Goal: Information Seeking & Learning: Learn about a topic

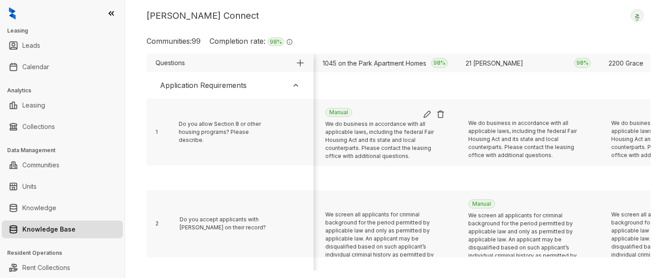
click at [47, 230] on link "Knowledge Base" at bounding box center [48, 230] width 53 height 18
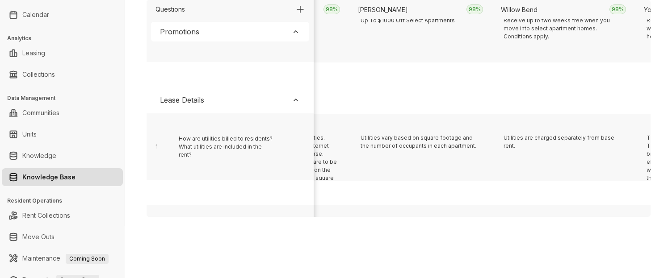
scroll to position [184, 1318]
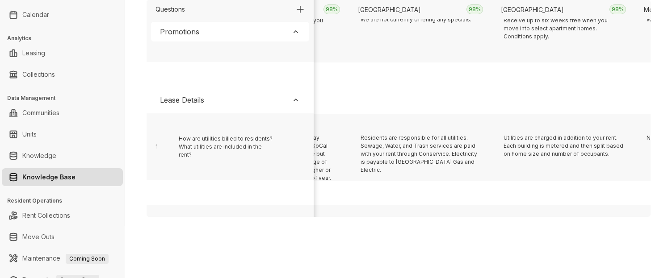
scroll to position [184, 3318]
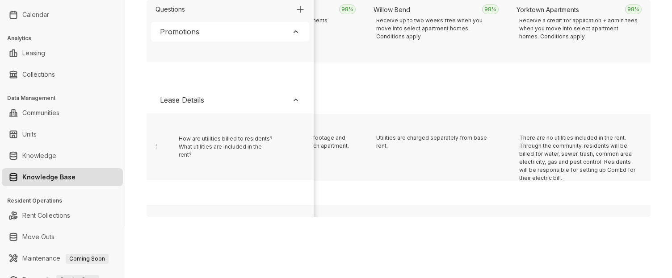
scroll to position [184, 5176]
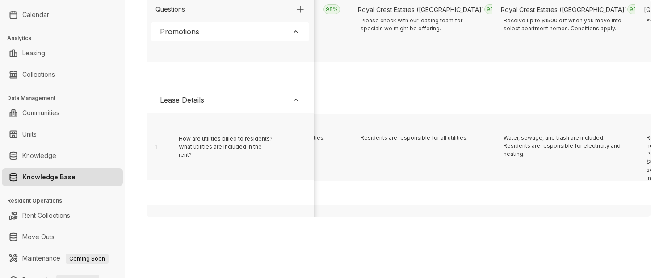
scroll to position [184, 2604]
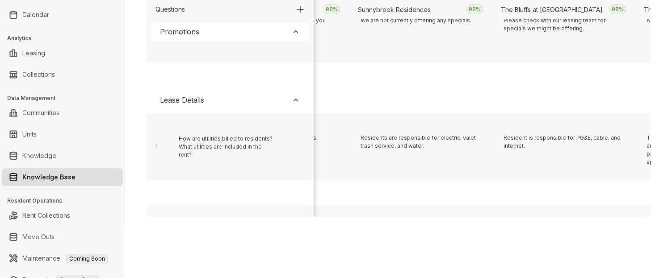
scroll to position [184, 6749]
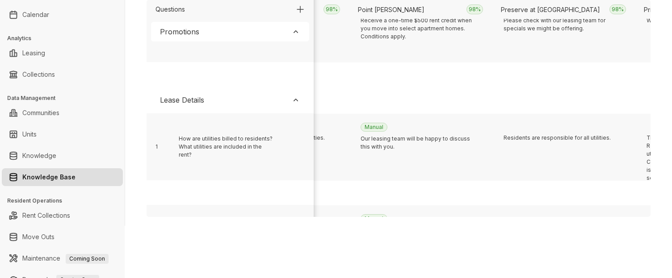
scroll to position [184, 317]
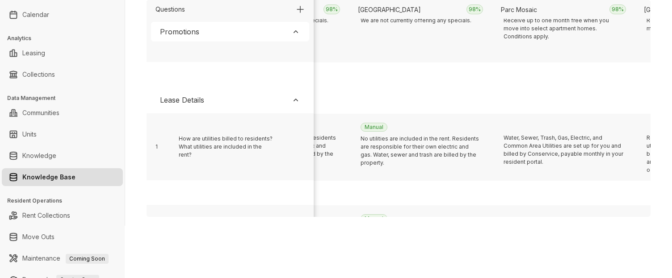
scroll to position [184, 5319]
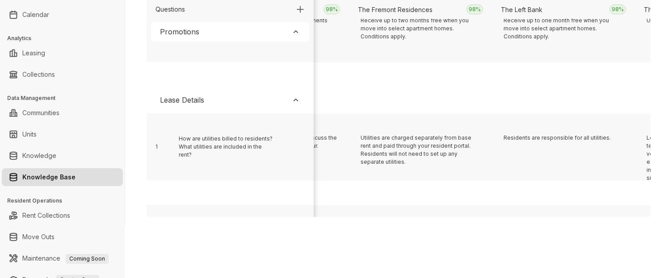
scroll to position [184, 10322]
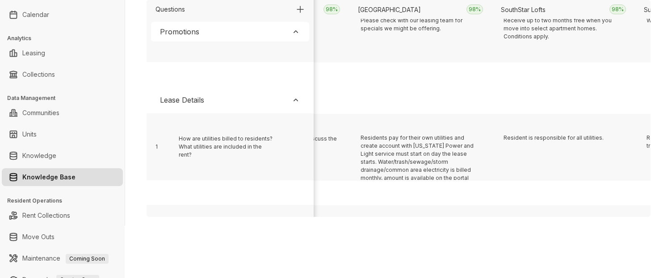
scroll to position [184, 889]
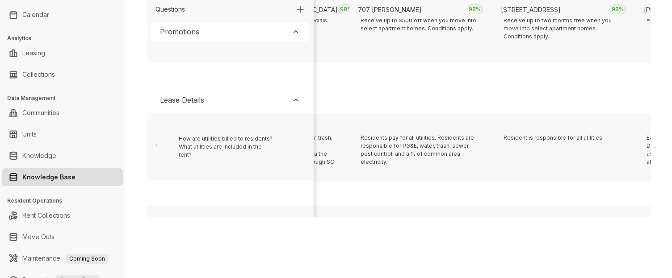
scroll to position [184, 460]
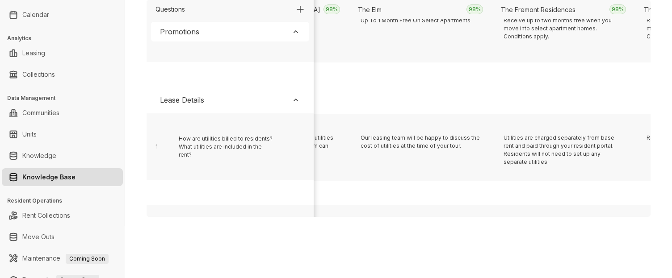
scroll to position [184, 9464]
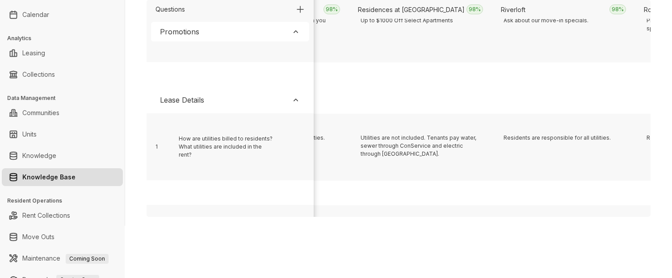
scroll to position [184, 6034]
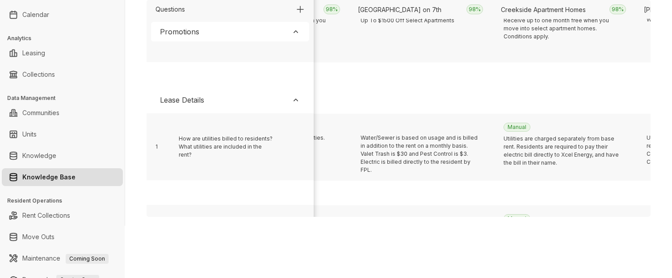
scroll to position [184, 1746]
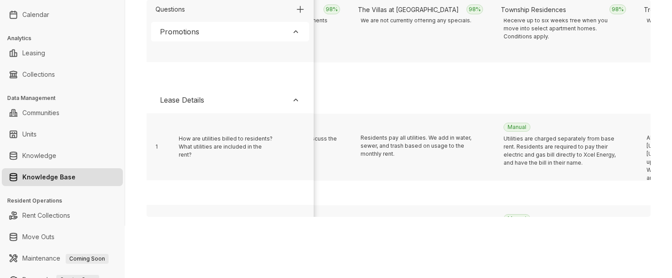
scroll to position [184, 7034]
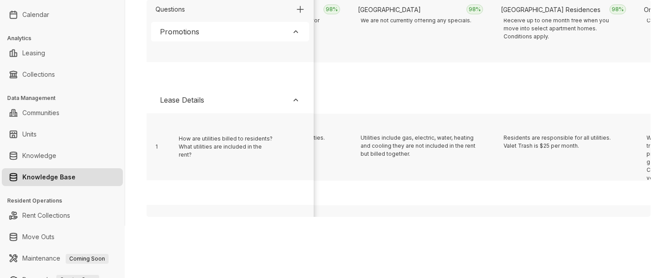
scroll to position [184, 1889]
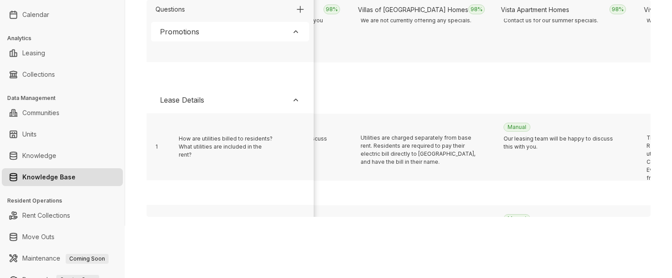
scroll to position [184, 2461]
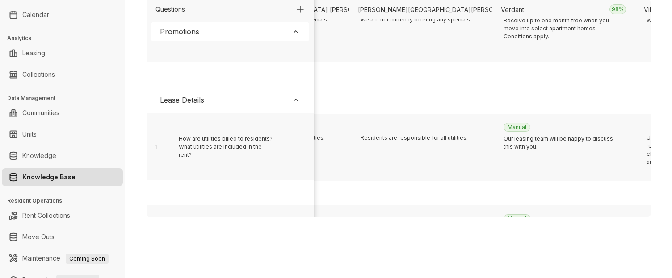
scroll to position [184, 8749]
